Goal: Navigation & Orientation: Find specific page/section

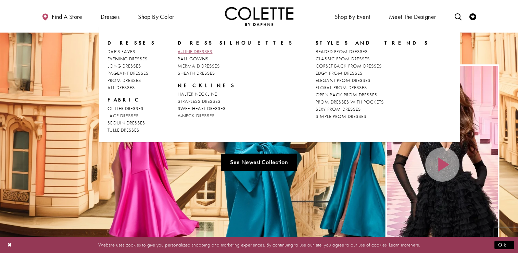
click at [187, 51] on span "A-LINE DRESSES" at bounding box center [195, 51] width 35 height 6
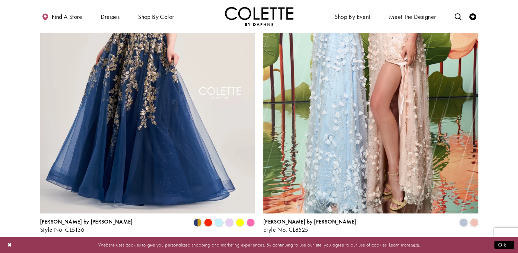
scroll to position [1222, 0]
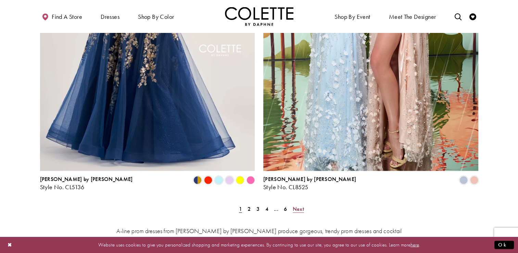
click at [299, 205] on span "Next" at bounding box center [298, 208] width 11 height 7
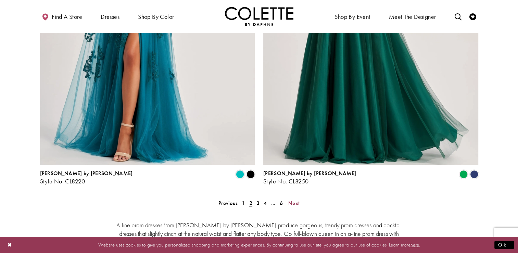
scroll to position [1232, 0]
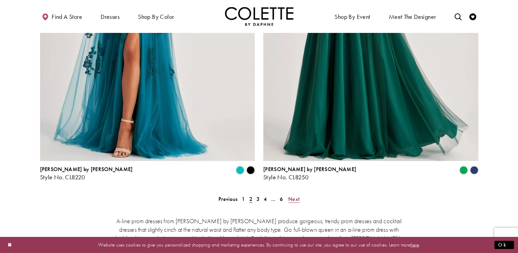
click at [296, 195] on span "Next" at bounding box center [294, 198] width 11 height 7
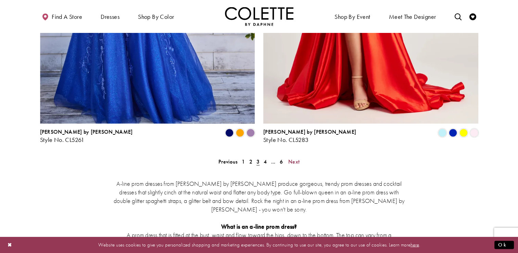
scroll to position [1272, 0]
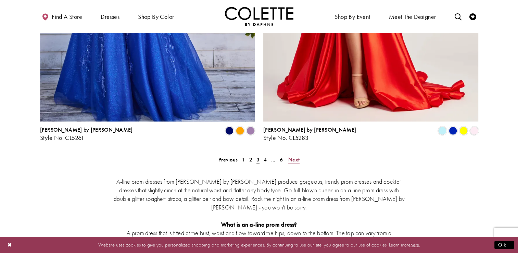
click at [292, 156] on span "Next" at bounding box center [294, 159] width 11 height 7
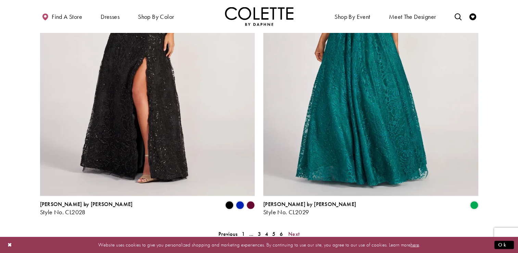
scroll to position [1229, 0]
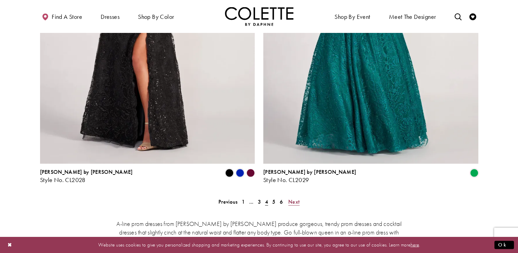
click at [292, 198] on span "Next" at bounding box center [294, 201] width 11 height 7
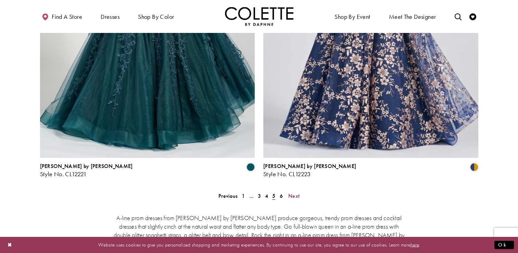
scroll to position [1264, 0]
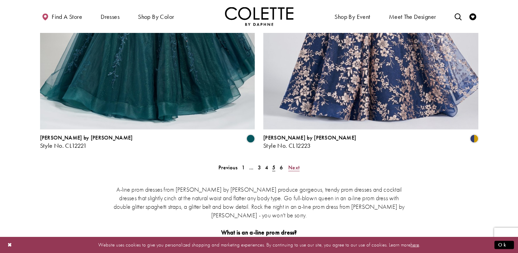
click at [295, 163] on span "Next" at bounding box center [294, 166] width 11 height 7
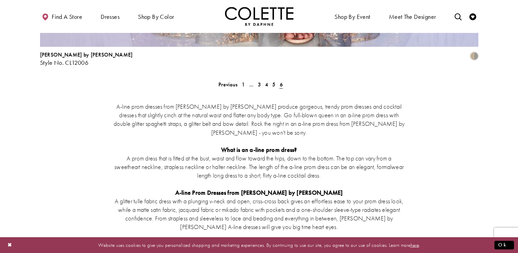
scroll to position [1181, 0]
